Goal: Transaction & Acquisition: Purchase product/service

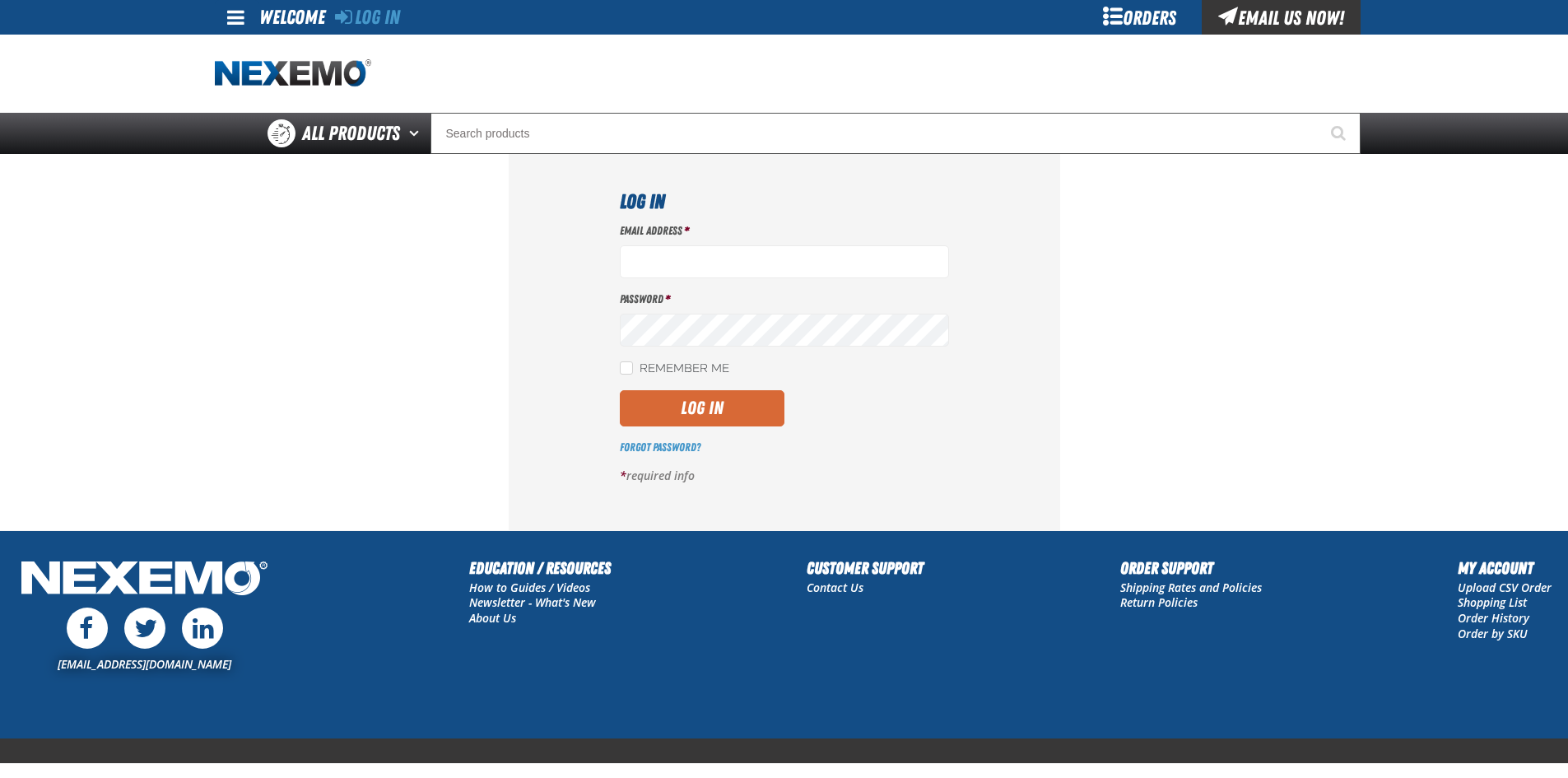
type input "[EMAIL_ADDRESS][DOMAIN_NAME]"
click at [665, 405] on button "Log In" at bounding box center [702, 409] width 165 height 37
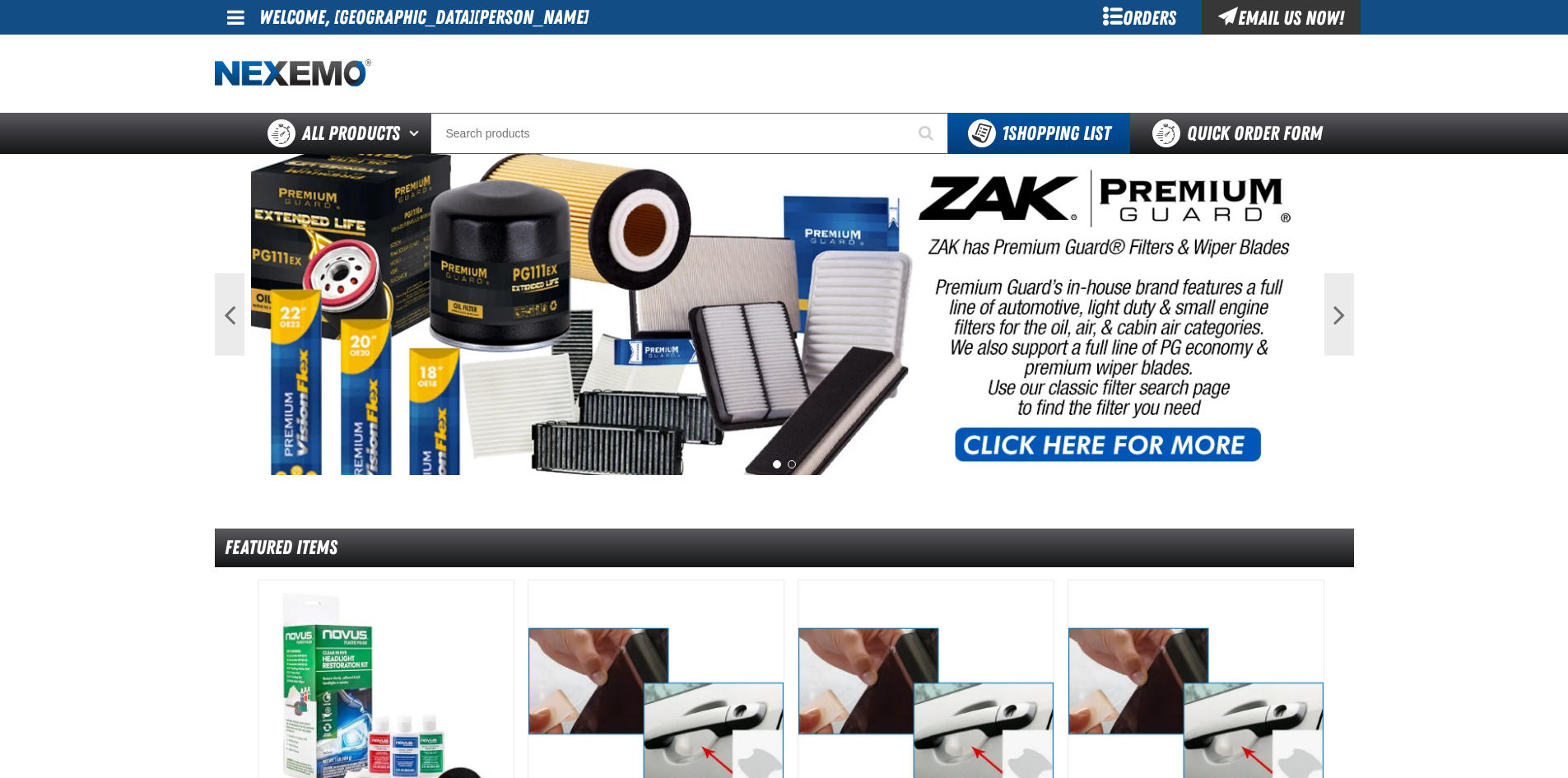
click at [1142, 10] on div "Orders" at bounding box center [1140, 17] width 124 height 35
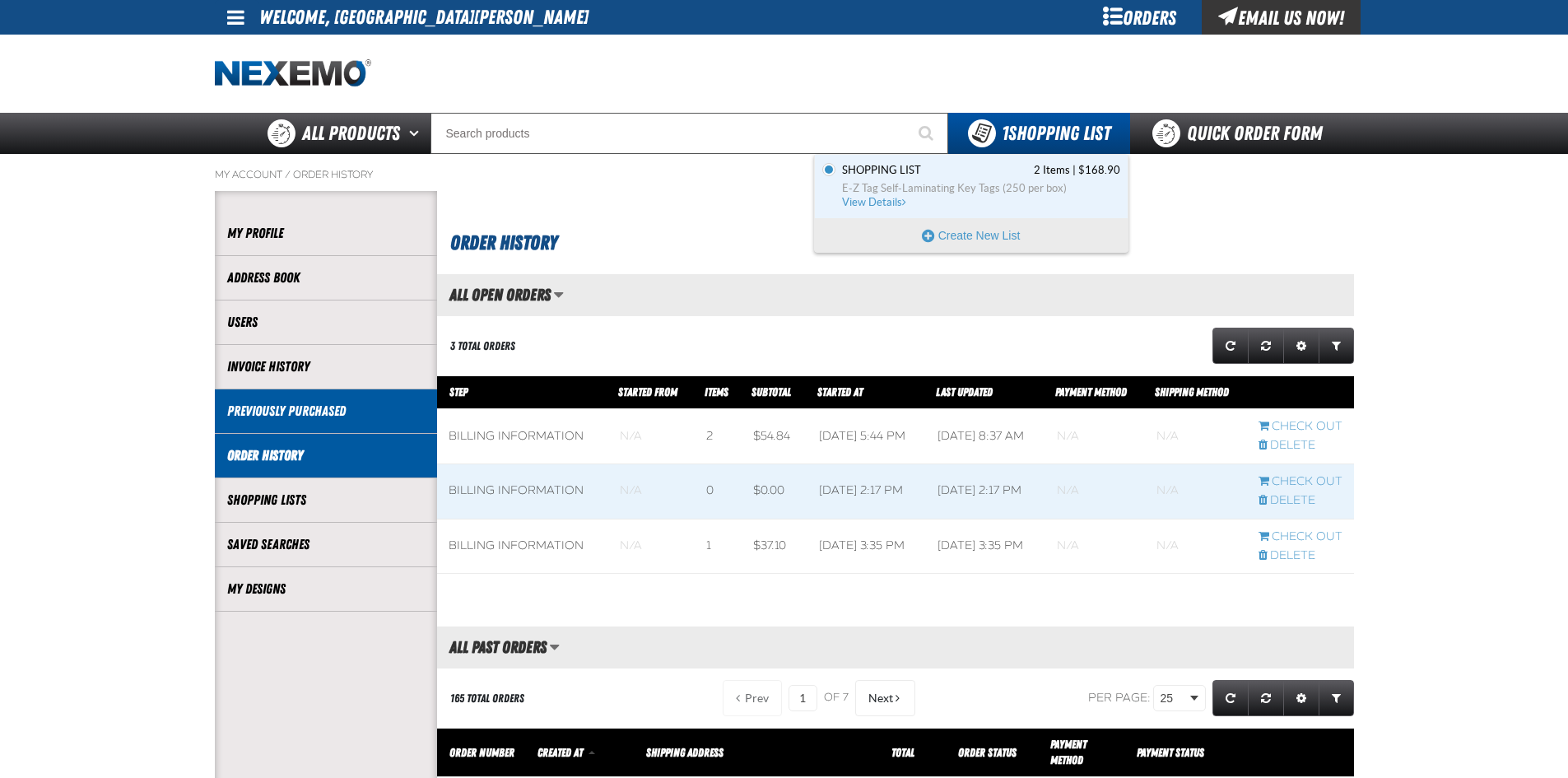
scroll to position [1, 1]
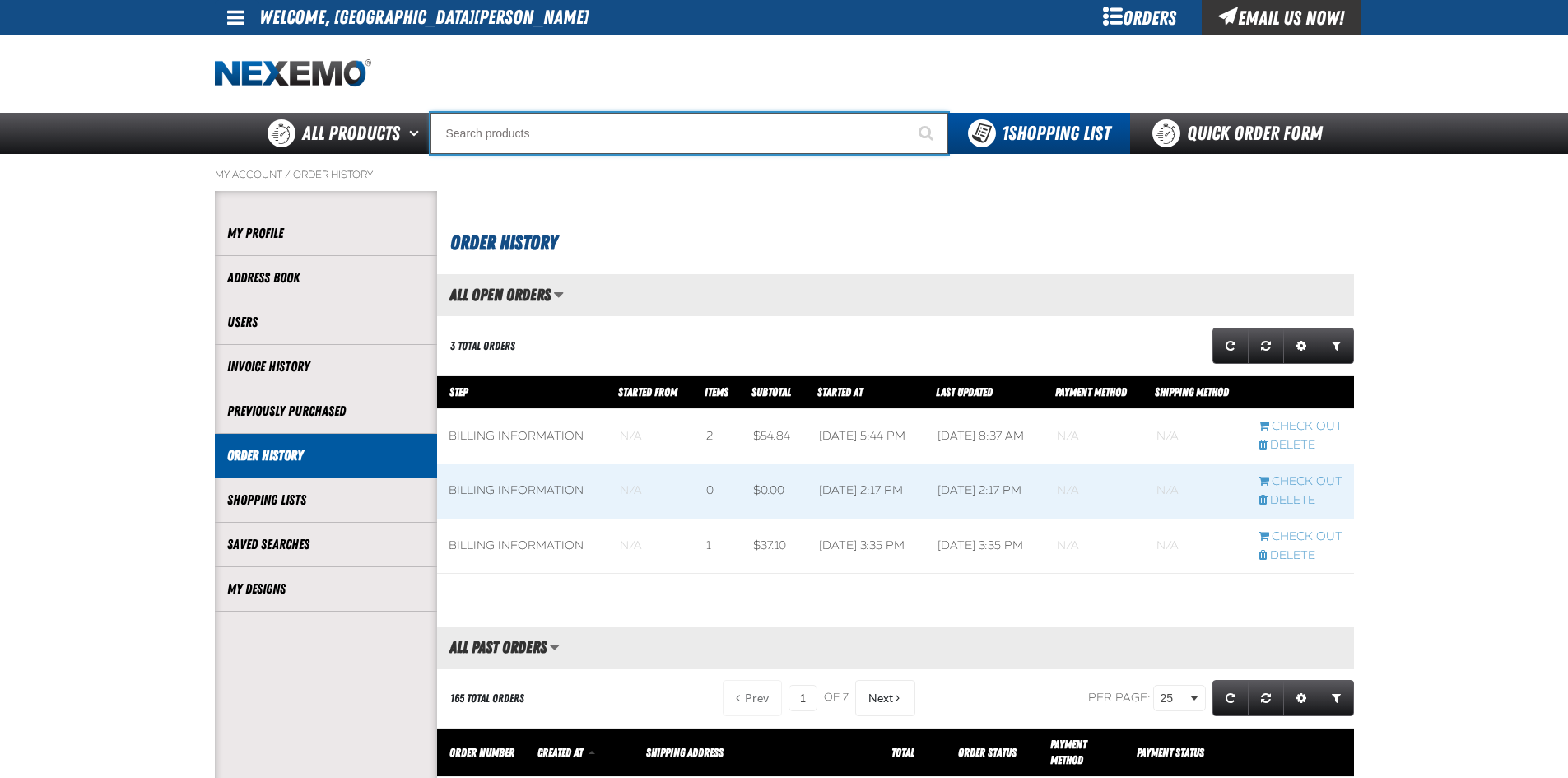
click at [566, 134] on input "Search" at bounding box center [689, 133] width 518 height 41
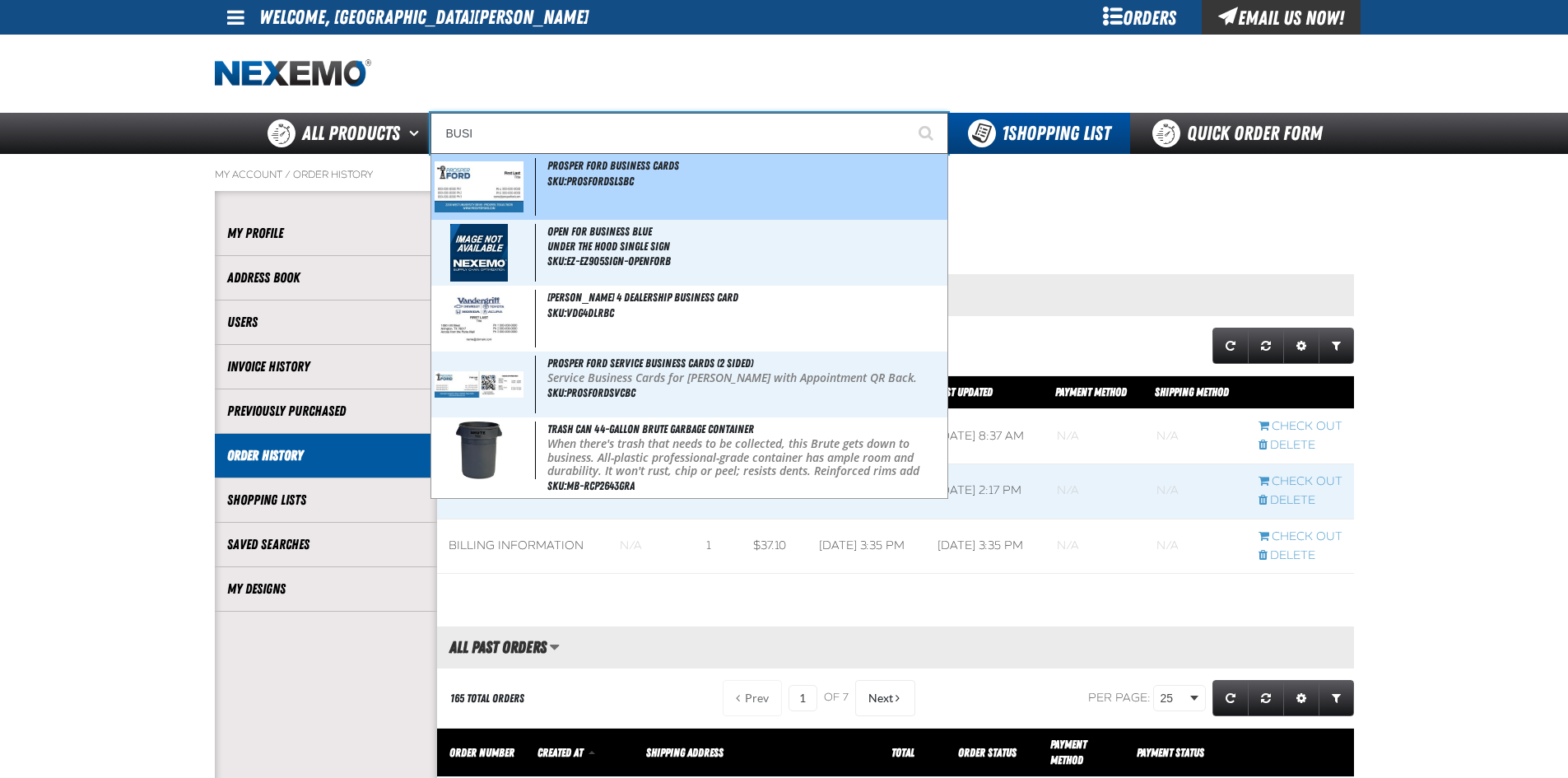
click at [513, 178] on img at bounding box center [479, 187] width 90 height 51
type input "Prosper Ford Business Cards"
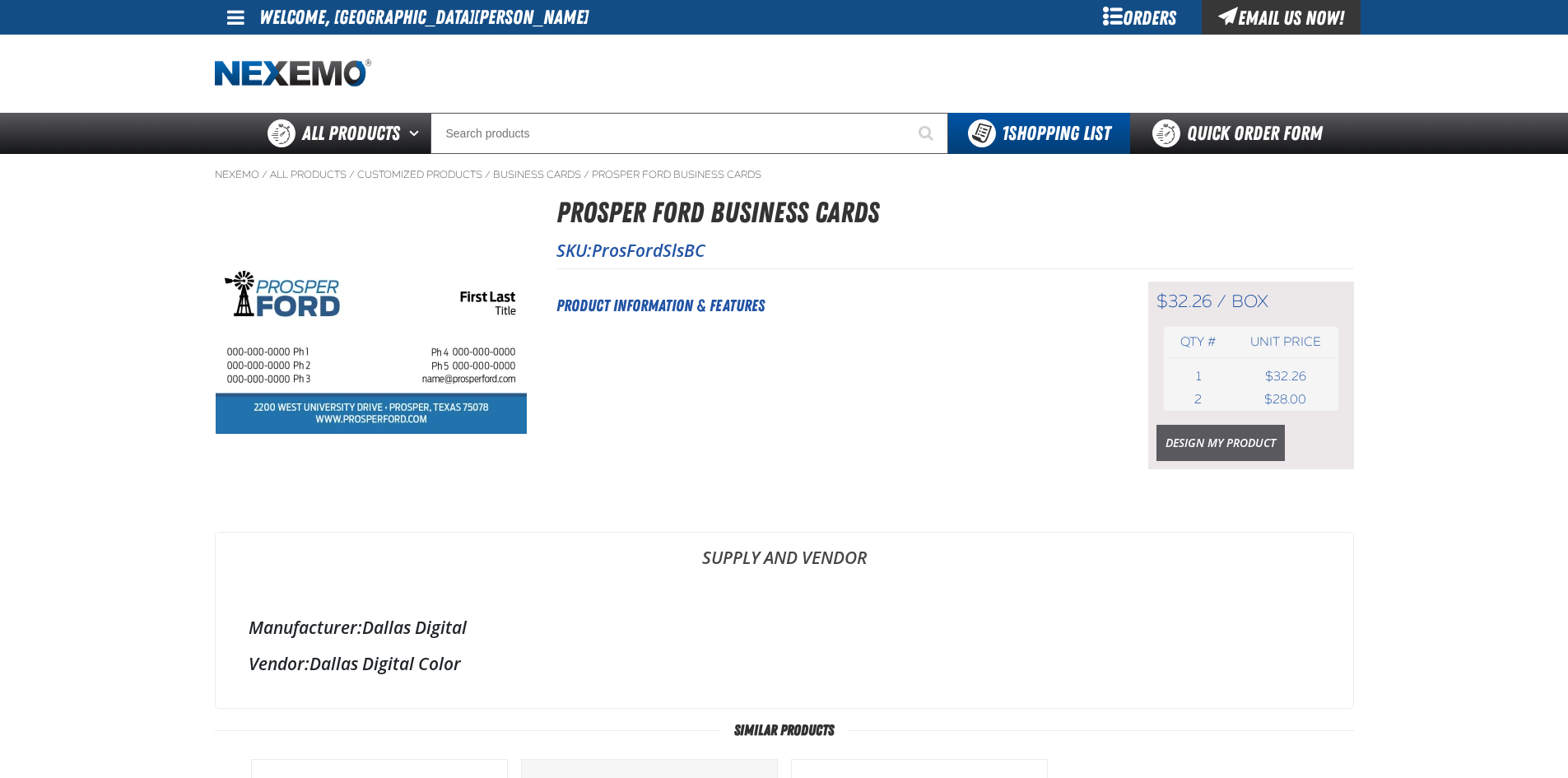
click at [1209, 440] on link "Design My Product" at bounding box center [1221, 443] width 128 height 37
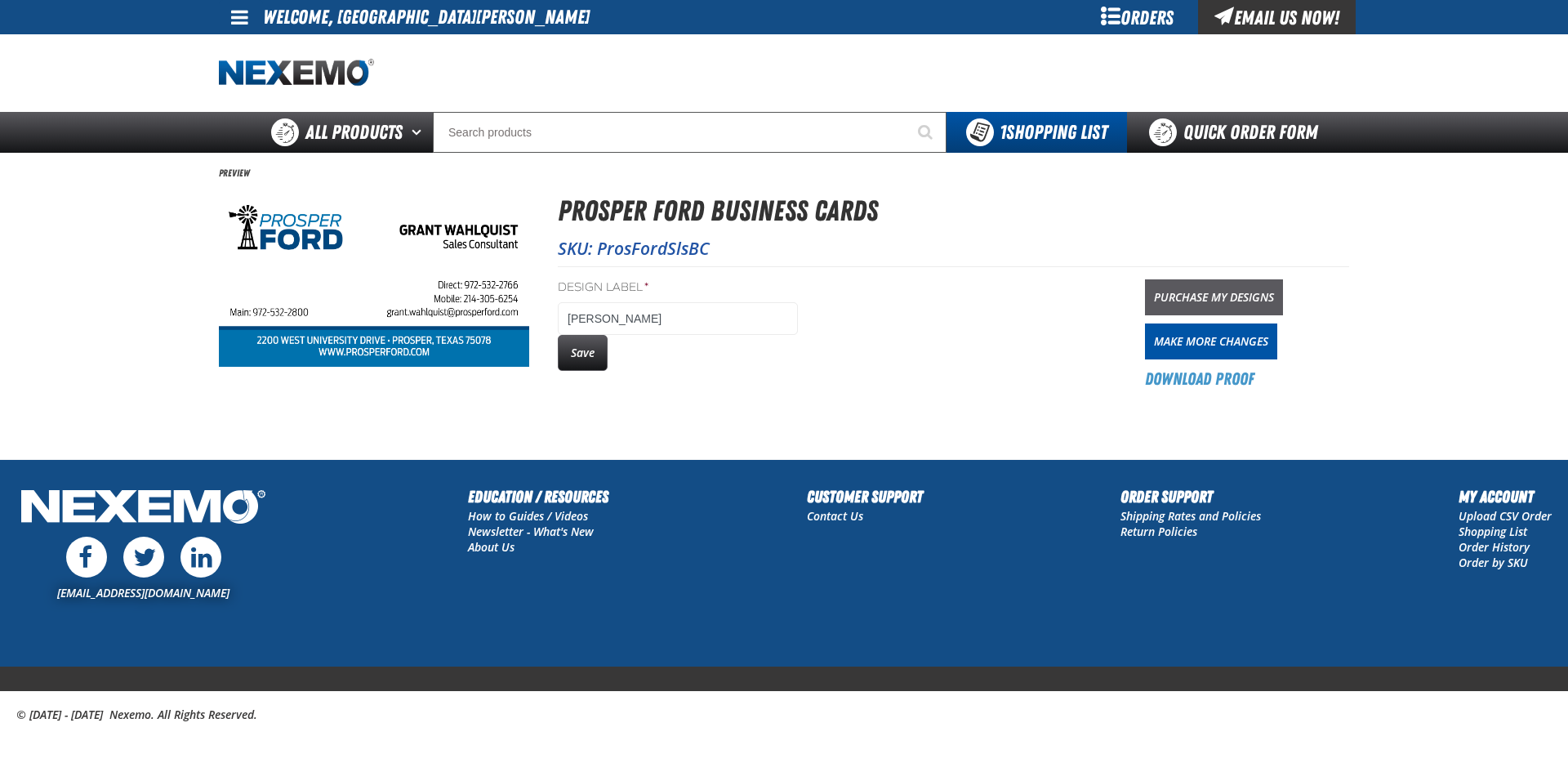
click at [1235, 300] on link "Purchase My Designs" at bounding box center [1213, 297] width 138 height 36
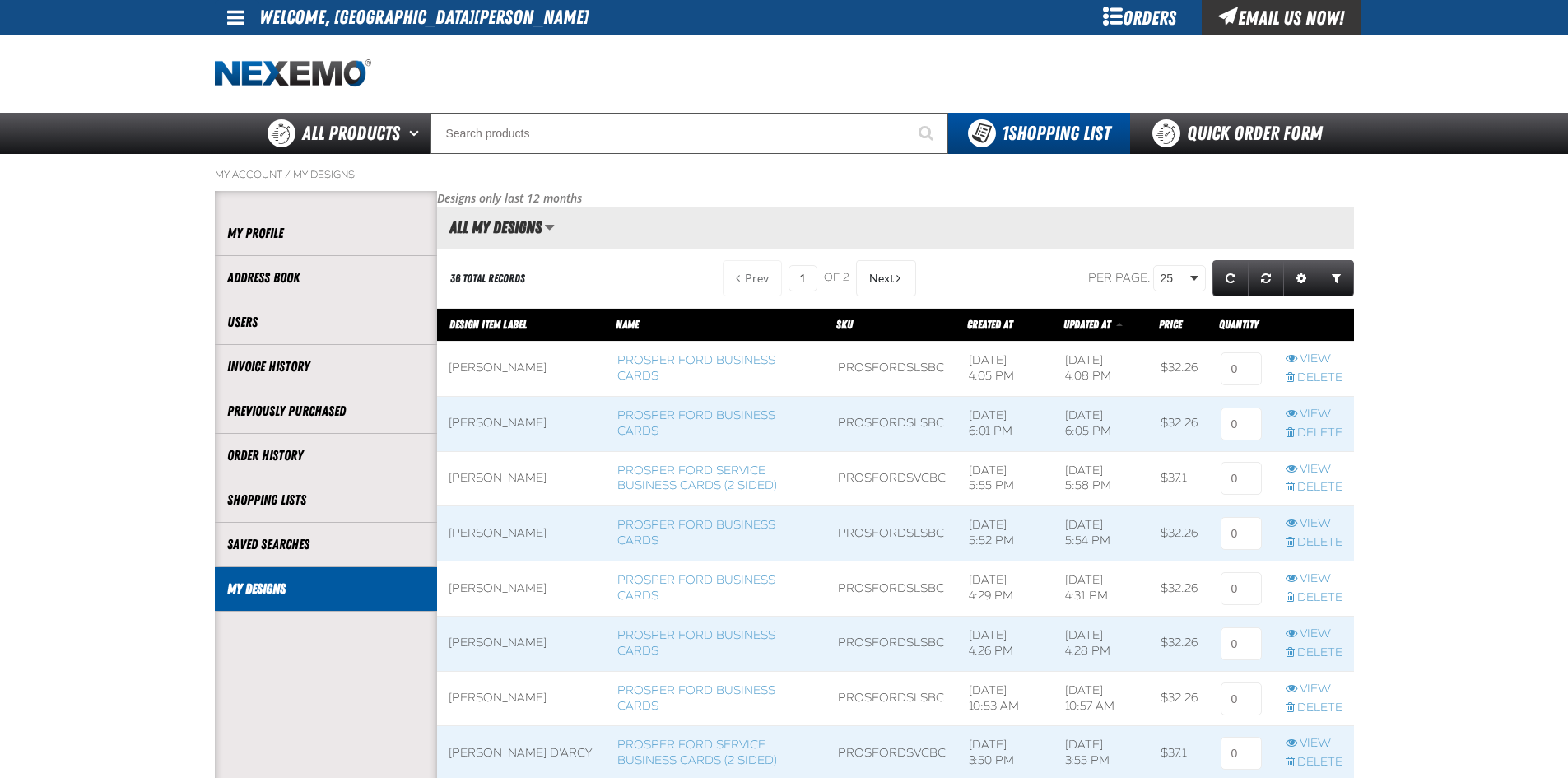
scroll to position [1, 1]
drag, startPoint x: 1224, startPoint y: 373, endPoint x: 1260, endPoint y: 378, distance: 36.3
click at [1260, 378] on td at bounding box center [1241, 368] width 64 height 55
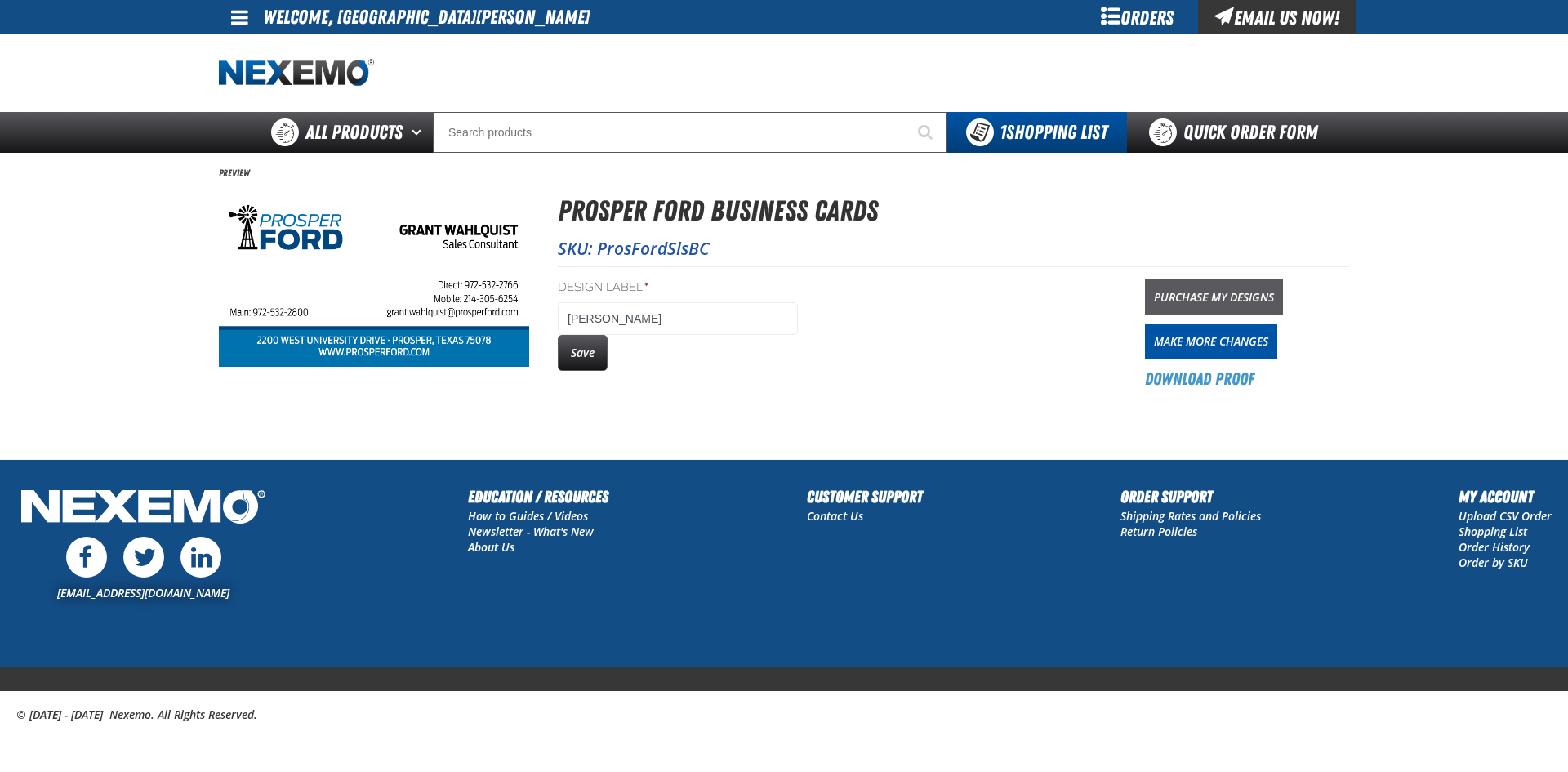
click at [1202, 303] on link "Purchase My Designs" at bounding box center [1213, 297] width 138 height 36
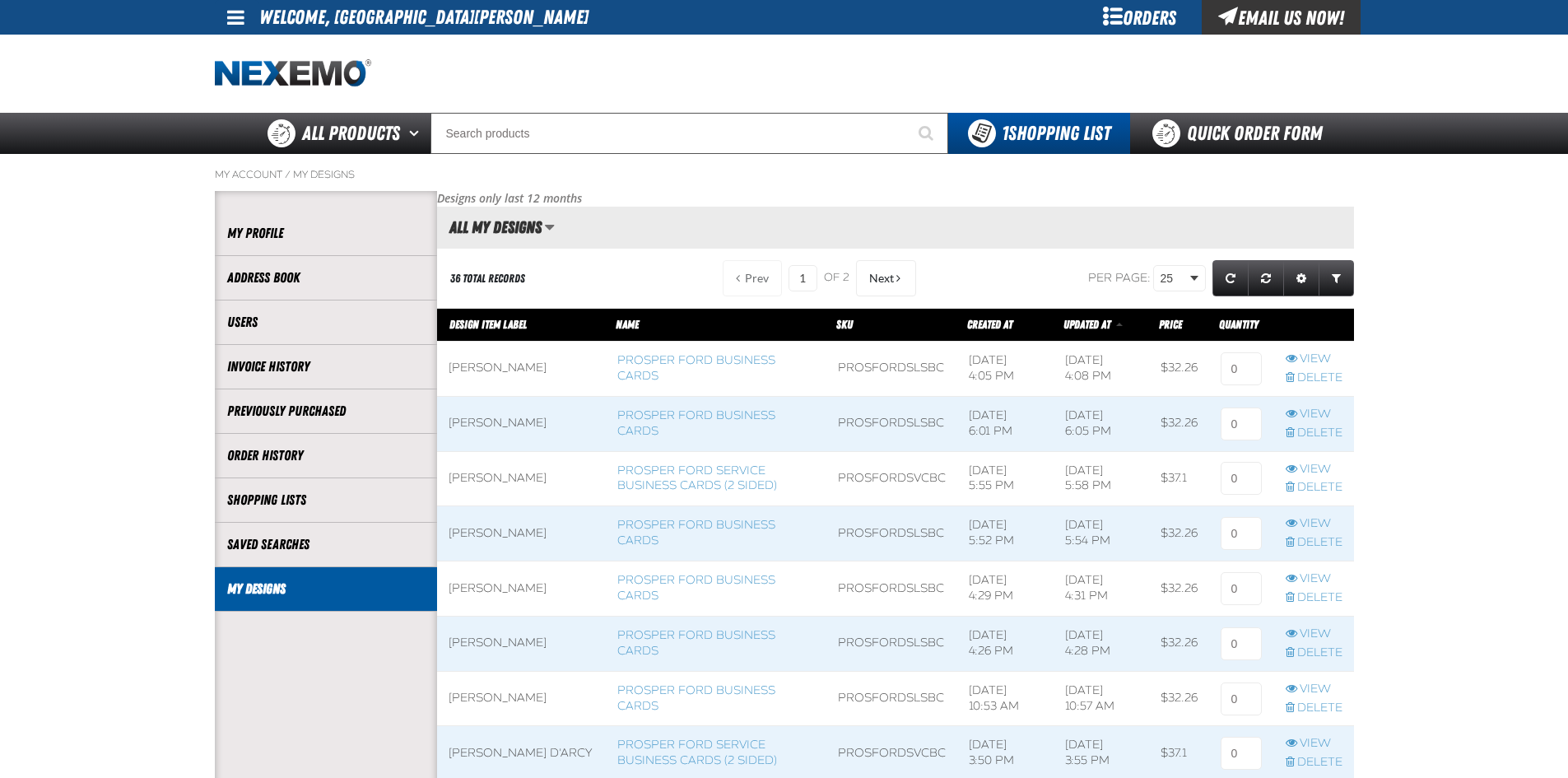
scroll to position [1, 1]
click at [1234, 367] on input at bounding box center [1241, 368] width 41 height 33
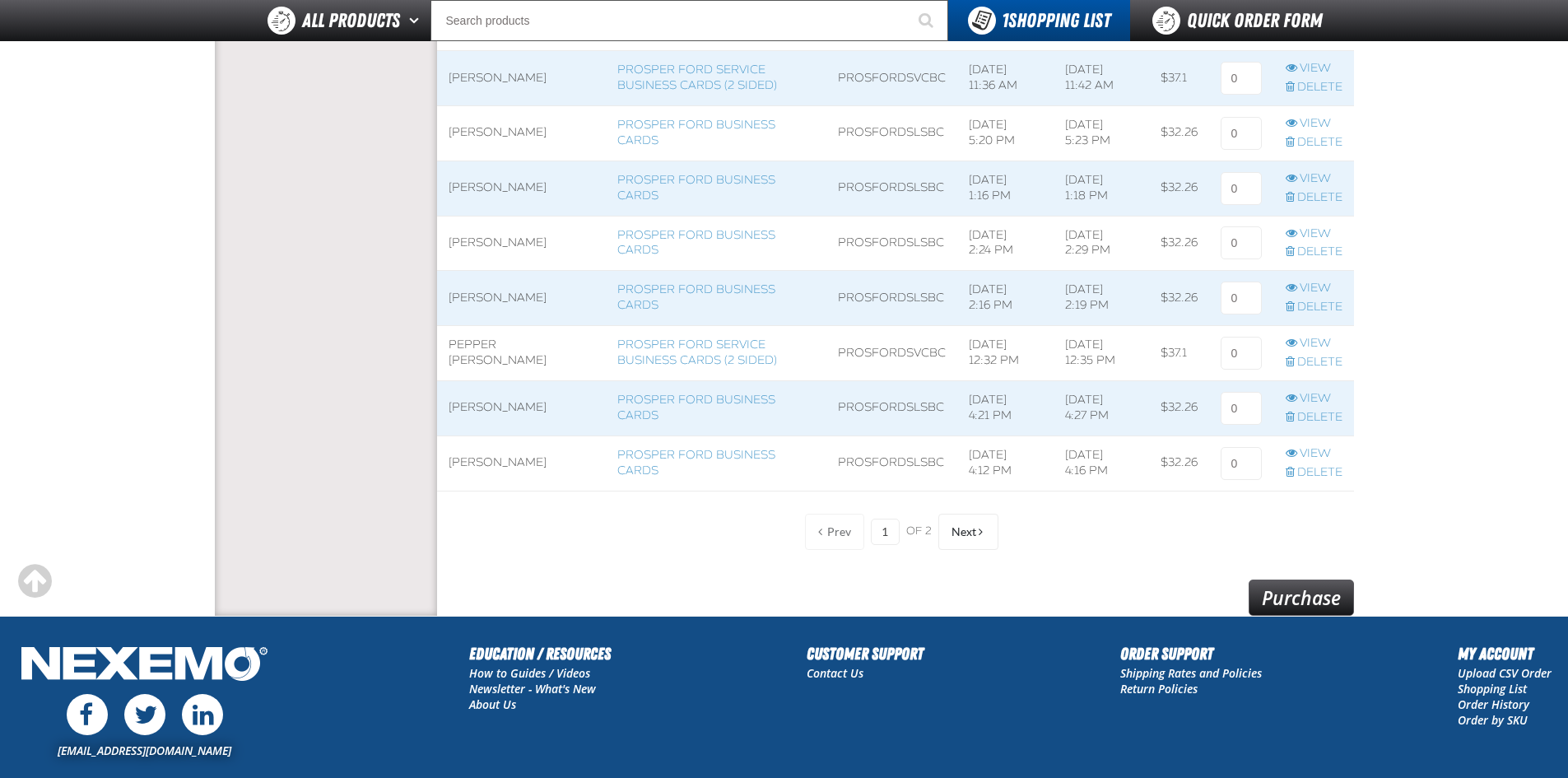
scroll to position [1337, 0]
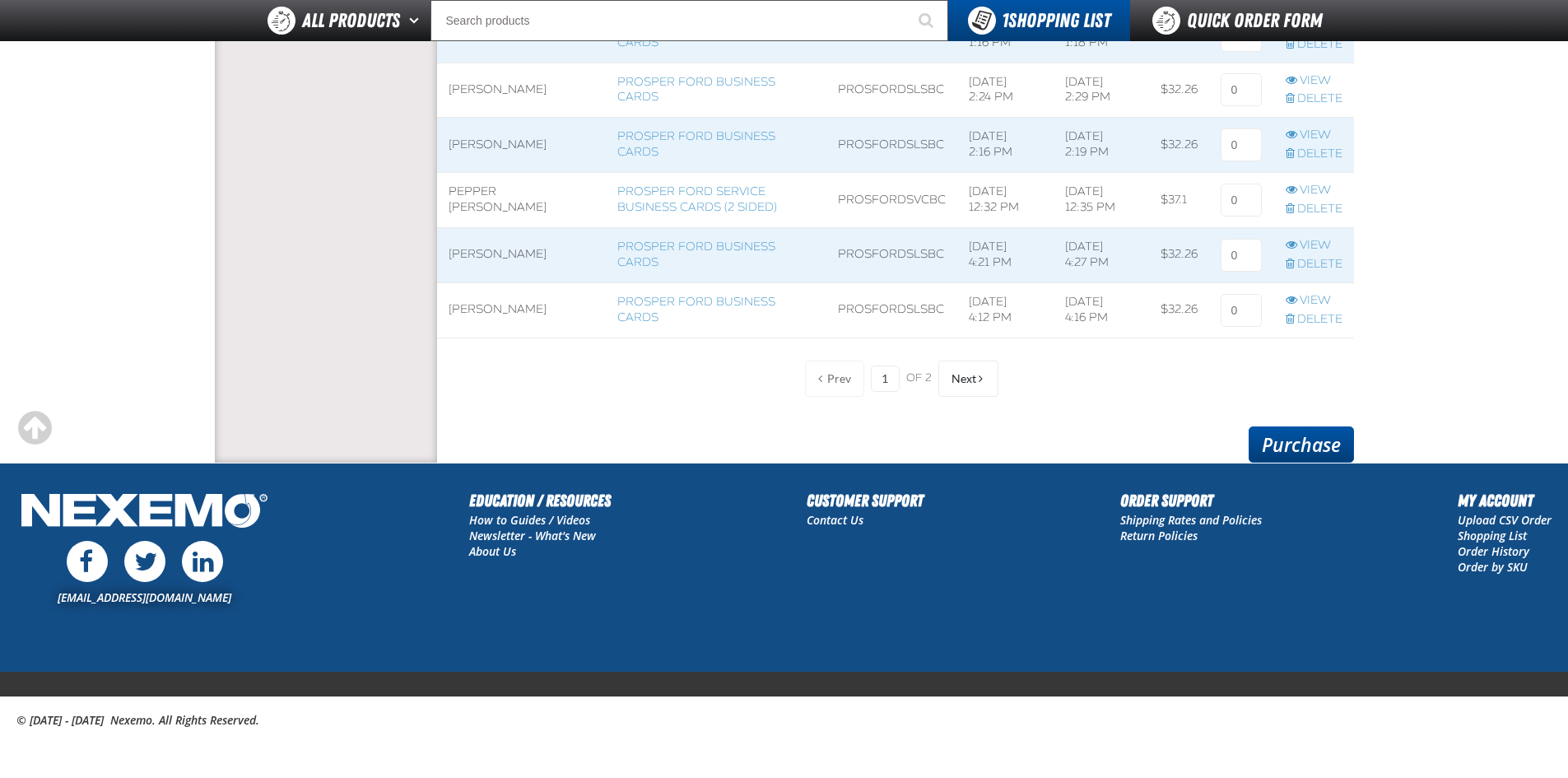
type input "1"
click at [1286, 441] on link "Purchase" at bounding box center [1301, 444] width 105 height 37
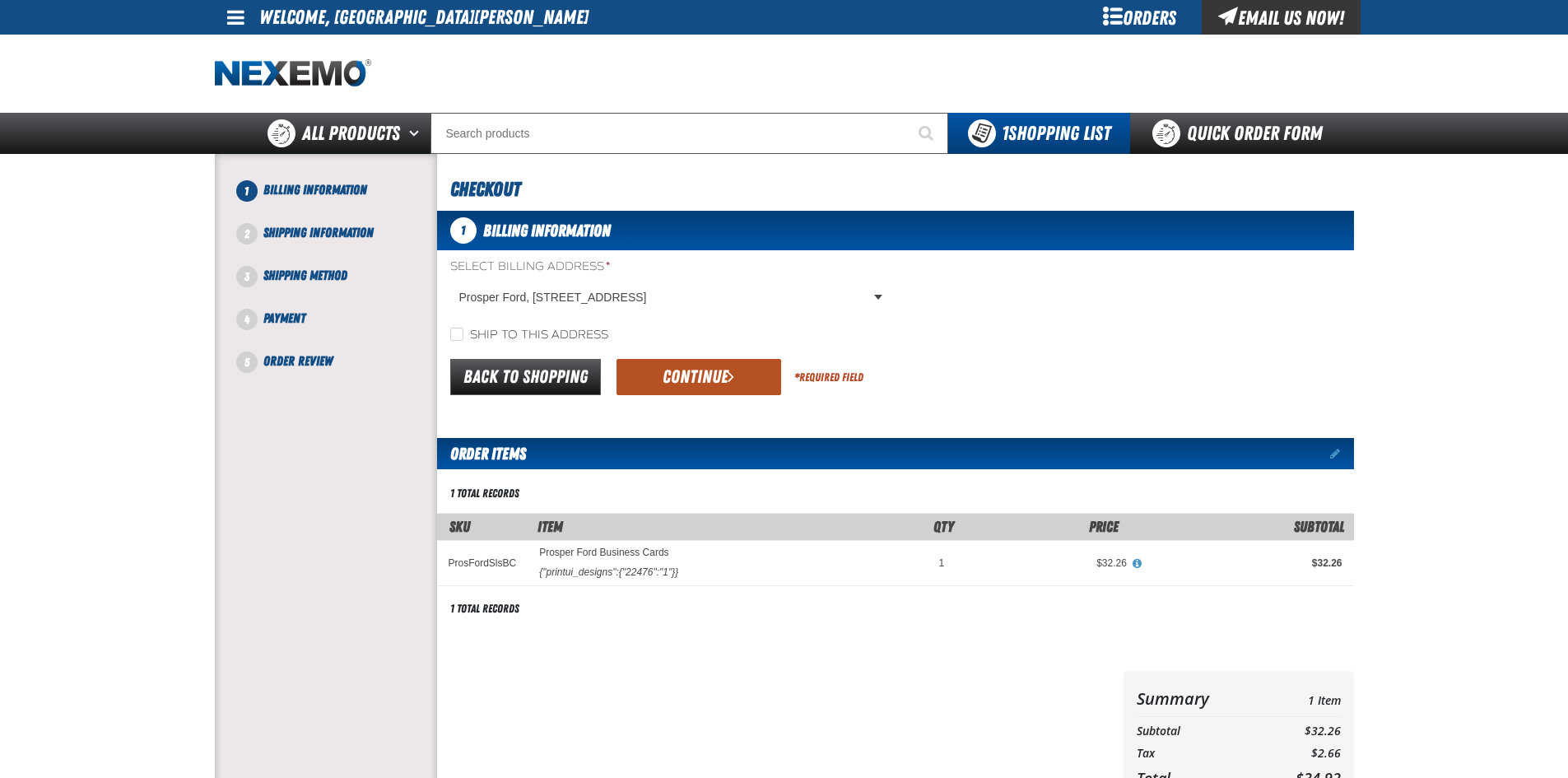
click at [672, 367] on button "Continue" at bounding box center [699, 378] width 165 height 37
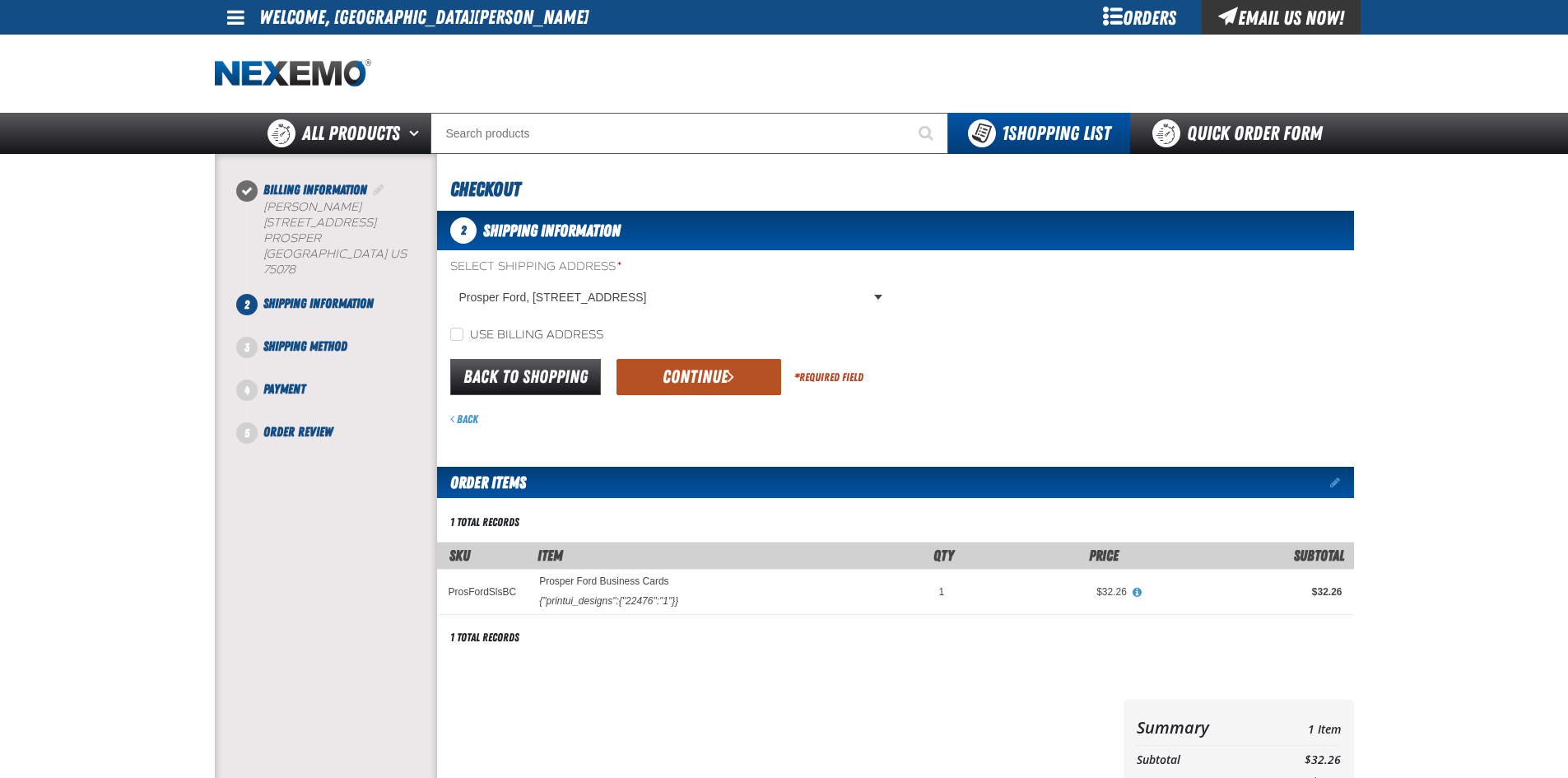
click at [678, 368] on button "Continue" at bounding box center [699, 378] width 165 height 37
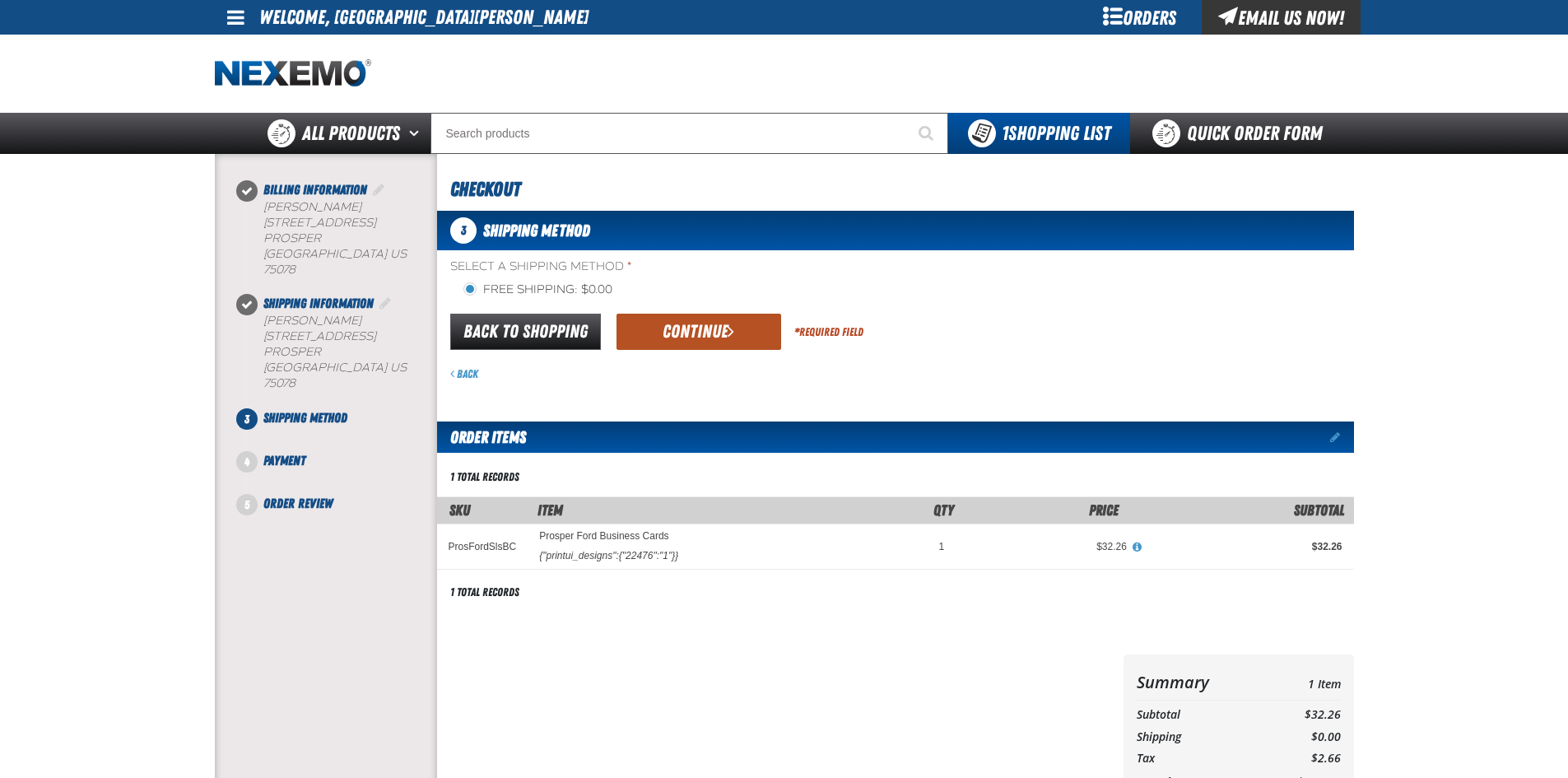
click at [671, 338] on button "Continue" at bounding box center [699, 332] width 165 height 37
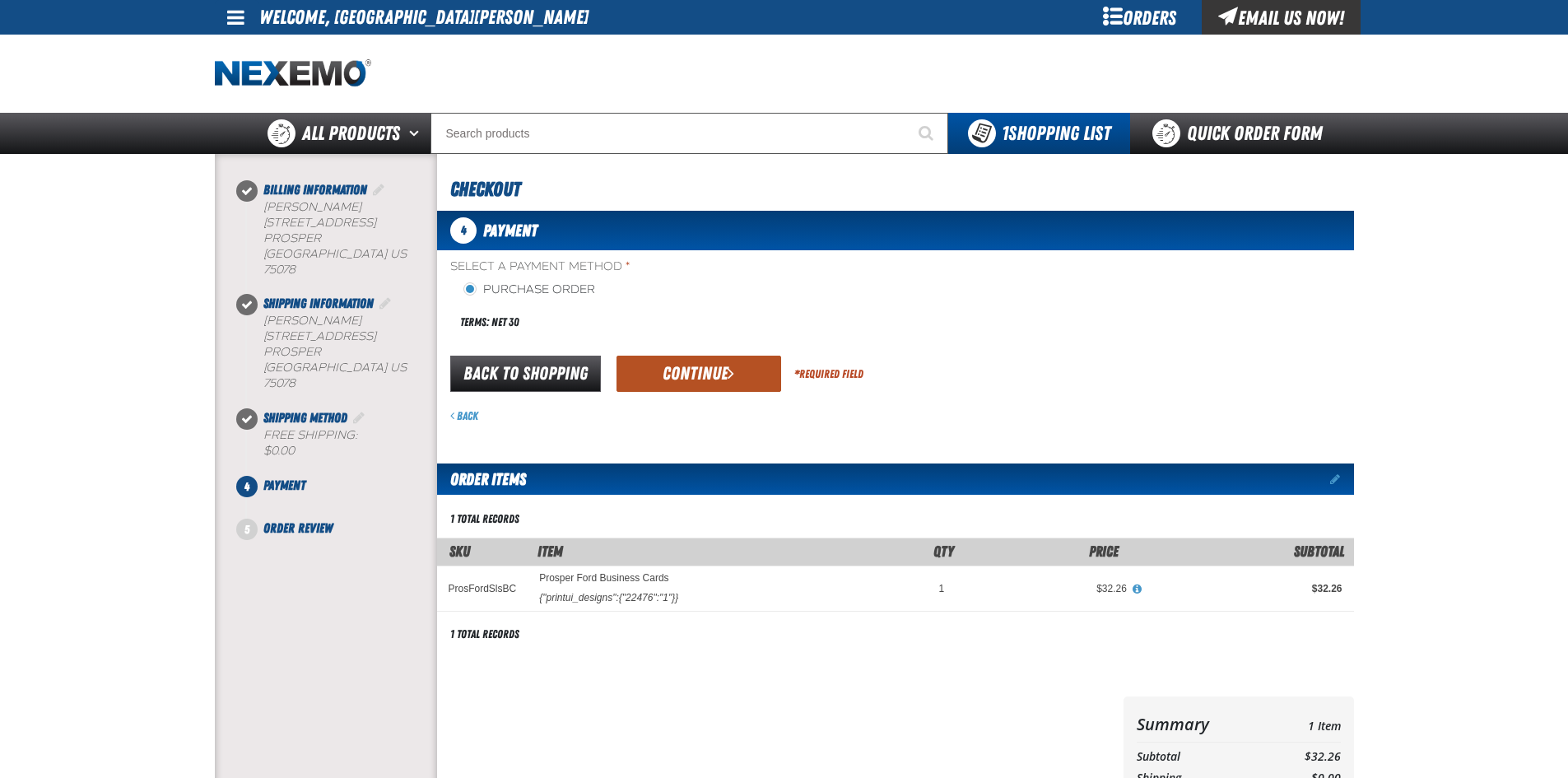
click at [672, 373] on button "Continue" at bounding box center [699, 374] width 165 height 37
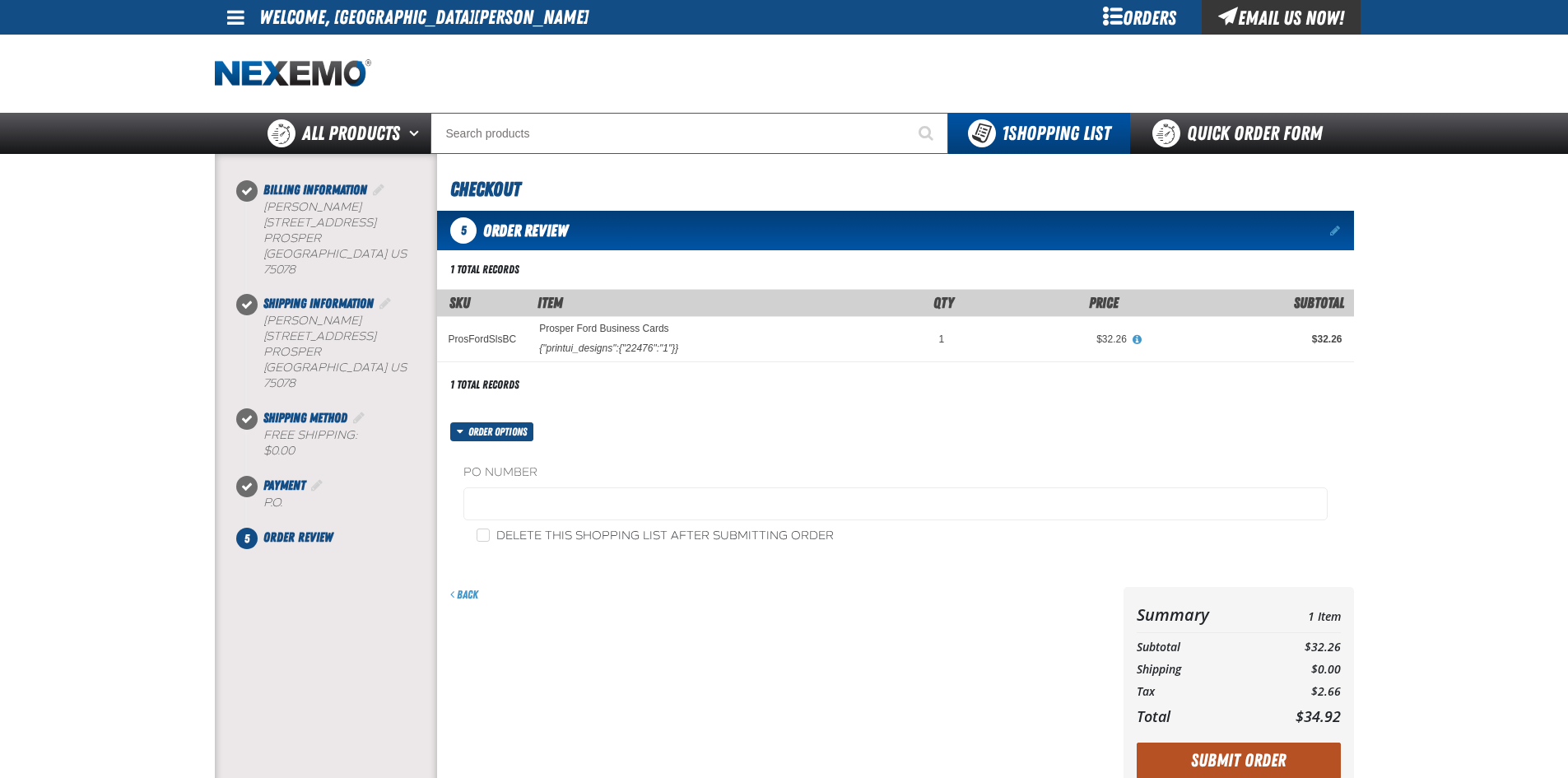
click at [1195, 764] on button "Submit Order" at bounding box center [1238, 761] width 204 height 37
